Goal: Check status

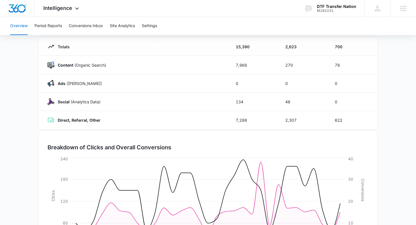
scroll to position [125, 0]
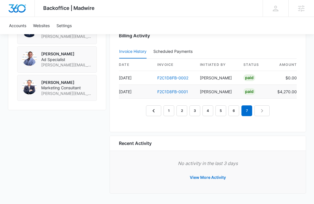
scroll to position [571, 0]
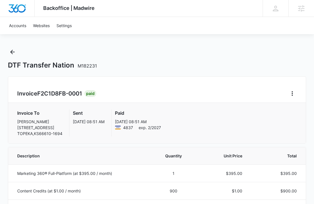
scroll to position [7, 0]
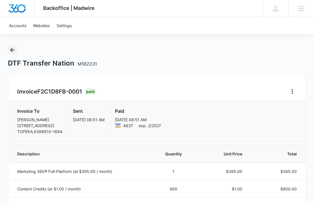
click at [11, 49] on icon "Back" at bounding box center [12, 50] width 7 height 7
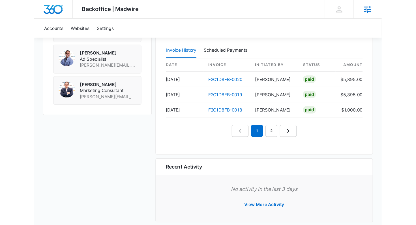
scroll to position [568, 0]
